Goal: Task Accomplishment & Management: Use online tool/utility

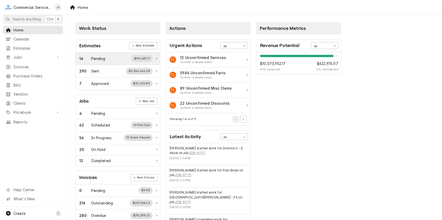
click at [137, 57] on div "$197,687.71" at bounding box center [141, 58] width 21 height 7
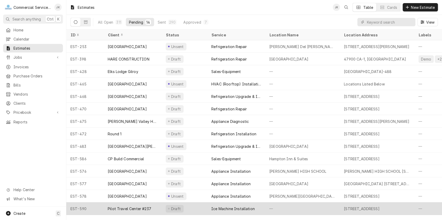
click at [191, 206] on div "Draft" at bounding box center [185, 208] width 46 height 12
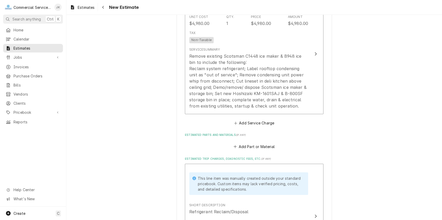
scroll to position [517, 0]
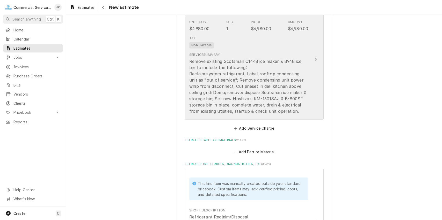
click at [259, 42] on div "Tax Non-Taxable" at bounding box center [248, 42] width 119 height 17
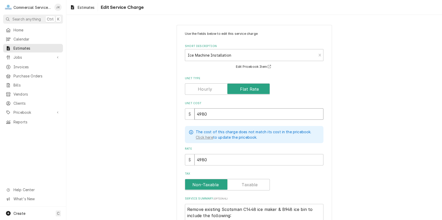
click at [209, 114] on input "4980" at bounding box center [259, 113] width 129 height 11
type textarea "x"
type input "498"
type textarea "x"
type input "49"
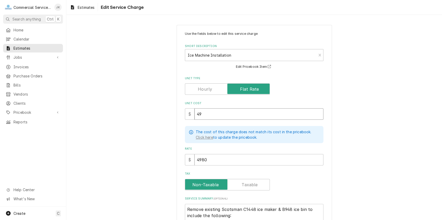
type textarea "x"
type input "4"
type textarea "x"
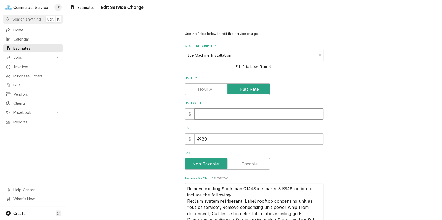
type textarea "x"
type input "2"
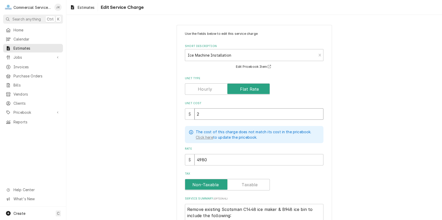
type textarea "x"
type input "23"
type textarea "x"
type input "2"
type textarea "x"
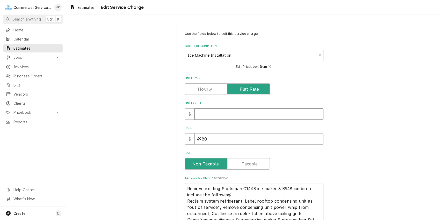
type textarea "x"
type input "3"
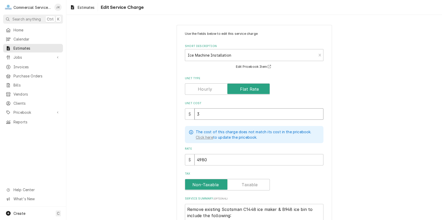
type textarea "x"
type input "33"
type textarea "x"
type input "332"
type textarea "x"
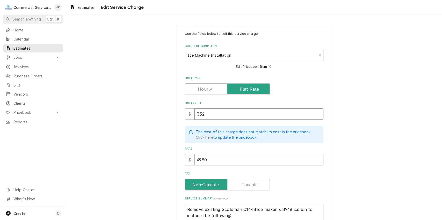
type input "3325"
type textarea "x"
type input "3325.0"
type textarea "x"
type input "3325.00"
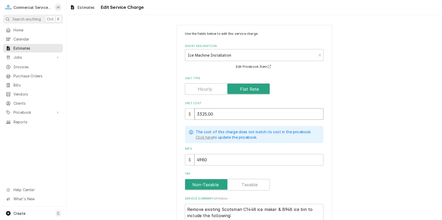
type textarea "x"
type input "3325.00"
click at [209, 159] on input "4980" at bounding box center [259, 159] width 129 height 11
type textarea "x"
type input "498"
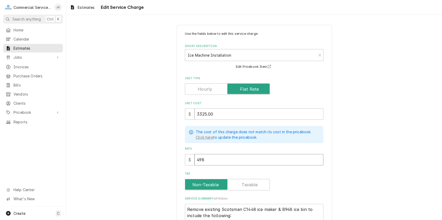
type textarea "x"
type input "49"
type textarea "x"
type input "4"
type textarea "x"
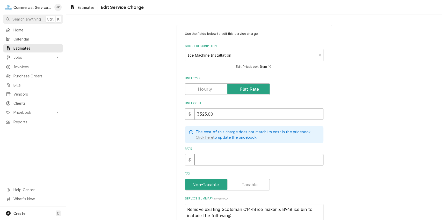
type textarea "x"
type input "3"
type textarea "x"
type input "33"
type textarea "x"
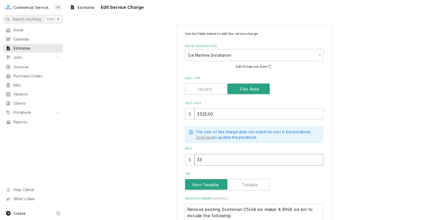
type input "332"
type textarea "x"
type input "3325"
type textarea "x"
type input "3325.0"
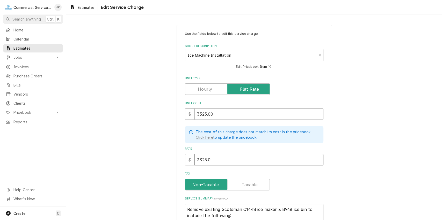
type textarea "x"
type input "3325.00"
type textarea "x"
type input "3325.00"
drag, startPoint x: 440, startPoint y: 73, endPoint x: 438, endPoint y: 106, distance: 32.9
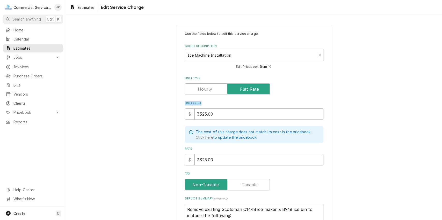
click at [438, 106] on div "Use the fields below to edit this service charge Short Description Ice Machine …" at bounding box center [254, 161] width 376 height 282
click at [422, 70] on div "Use the fields below to edit this service charge Short Description Ice Machine …" at bounding box center [254, 161] width 376 height 282
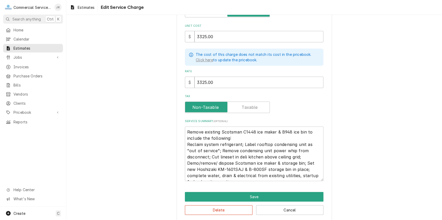
scroll to position [83, 0]
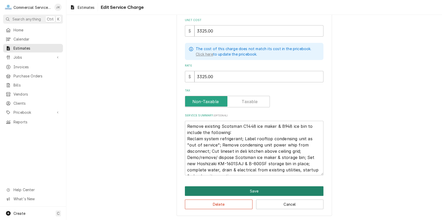
click at [255, 190] on button "Save" at bounding box center [254, 191] width 139 height 10
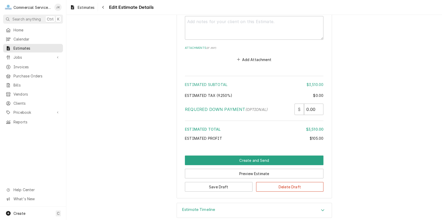
scroll to position [937, 0]
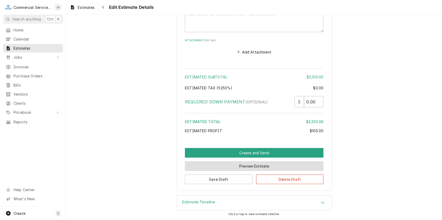
click at [232, 167] on button "Preview Estimate" at bounding box center [254, 166] width 139 height 10
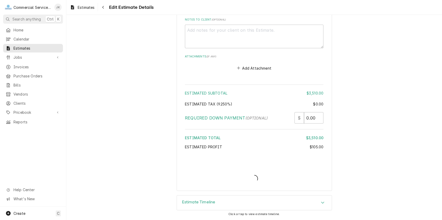
scroll to position [920, 0]
type textarea "x"
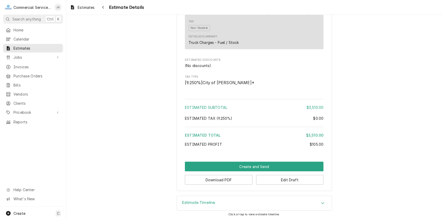
scroll to position [546, 0]
click at [215, 180] on button "Download PDF" at bounding box center [219, 179] width 68 height 10
